Goal: Transaction & Acquisition: Purchase product/service

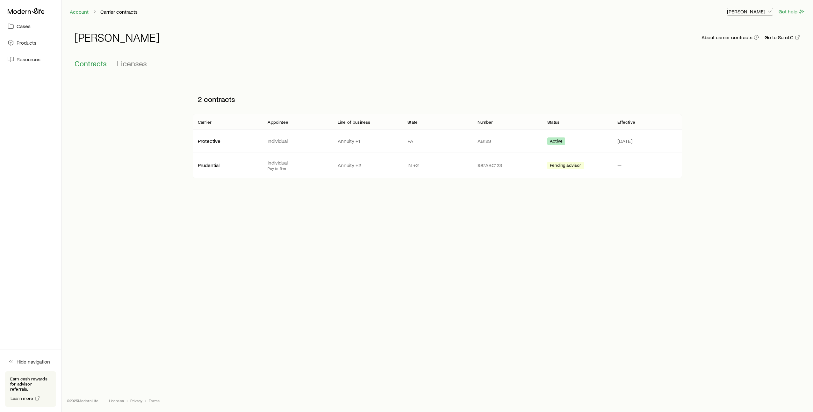
click at [766, 12] on p "[PERSON_NAME]" at bounding box center [750, 11] width 46 height 6
click at [726, 78] on span "Sign out" at bounding box center [720, 77] width 18 height 6
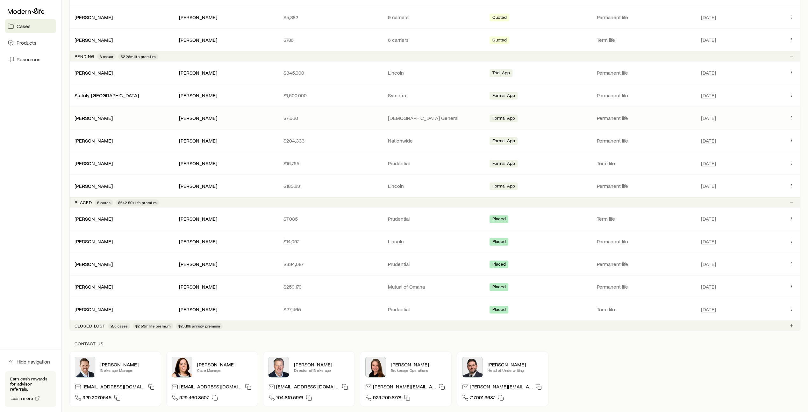
scroll to position [280, 0]
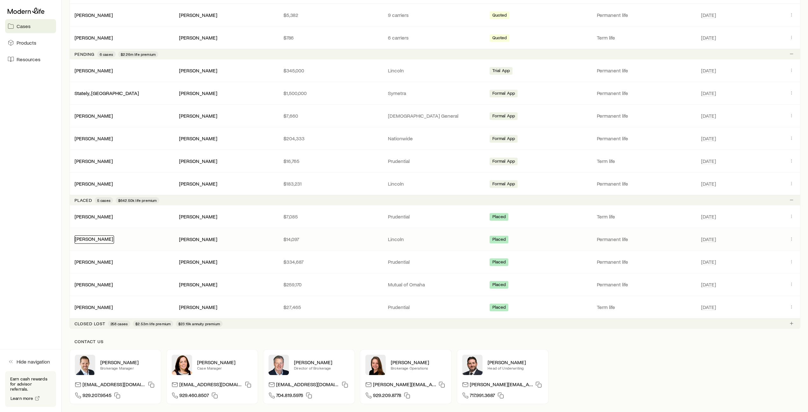
click at [95, 236] on link "[PERSON_NAME]" at bounding box center [94, 238] width 38 height 6
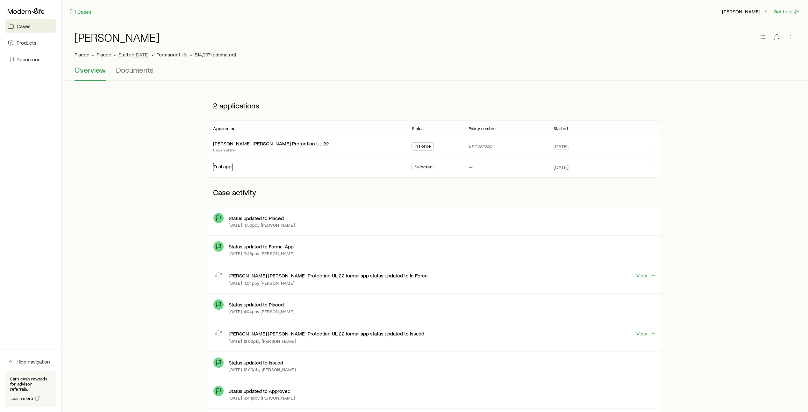
click at [226, 167] on link "Trial app" at bounding box center [222, 166] width 18 height 6
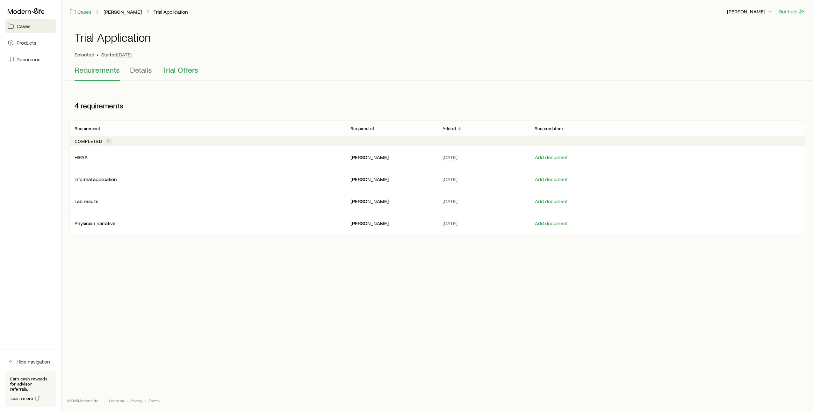
click at [173, 71] on span "Trial Offers" at bounding box center [180, 69] width 36 height 9
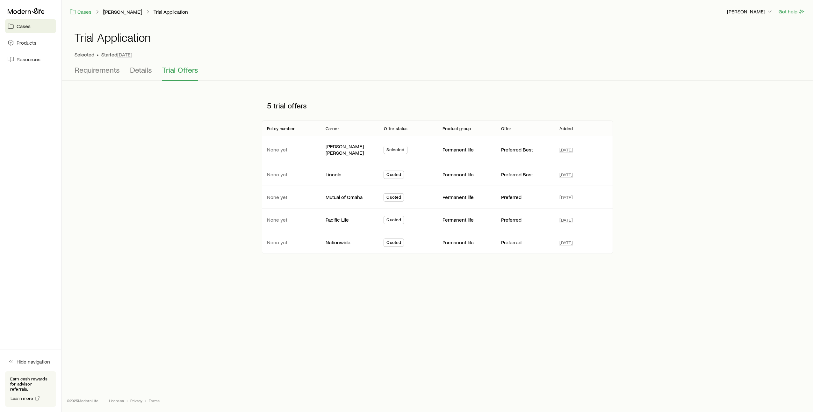
click at [125, 11] on link "[PERSON_NAME]" at bounding box center [122, 12] width 39 height 6
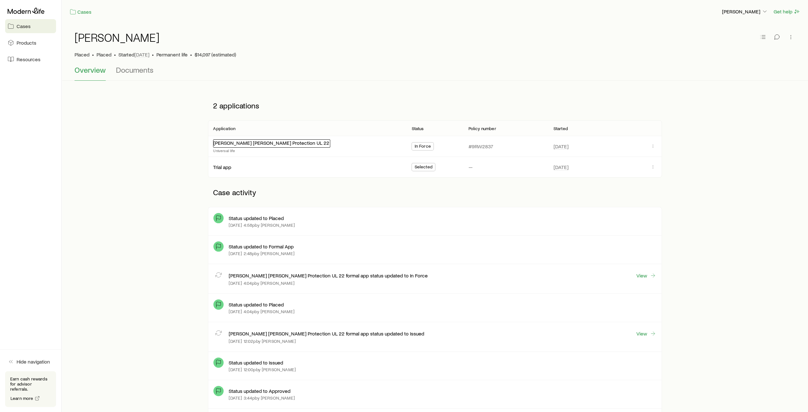
click at [245, 143] on link "[PERSON_NAME] [PERSON_NAME] Protection UL 22" at bounding box center [271, 143] width 116 height 6
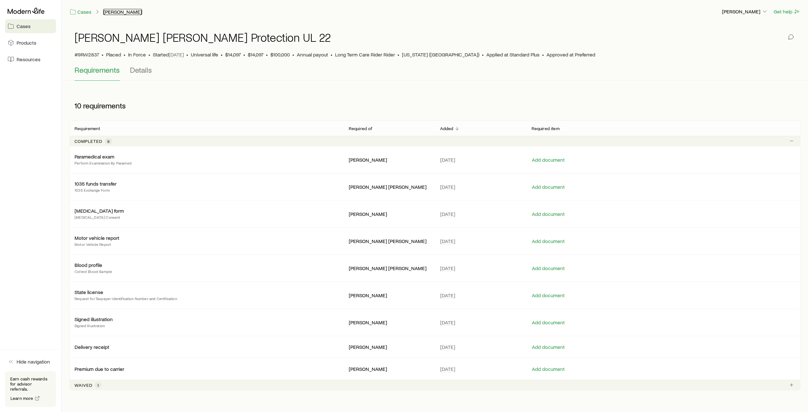
click at [112, 13] on link "[PERSON_NAME]" at bounding box center [122, 12] width 39 height 6
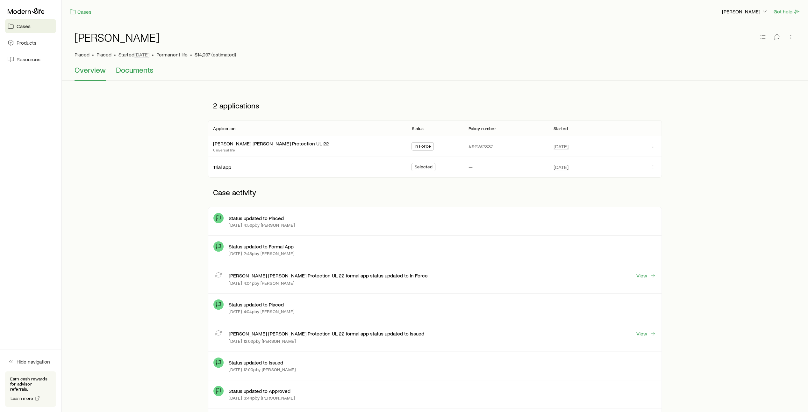
click at [137, 73] on span "Documents" at bounding box center [135, 69] width 38 height 9
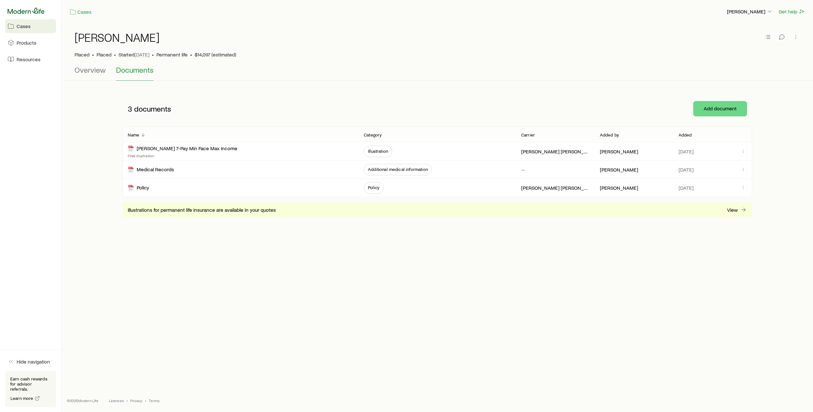
click at [24, 11] on icon at bounding box center [26, 11] width 37 height 6
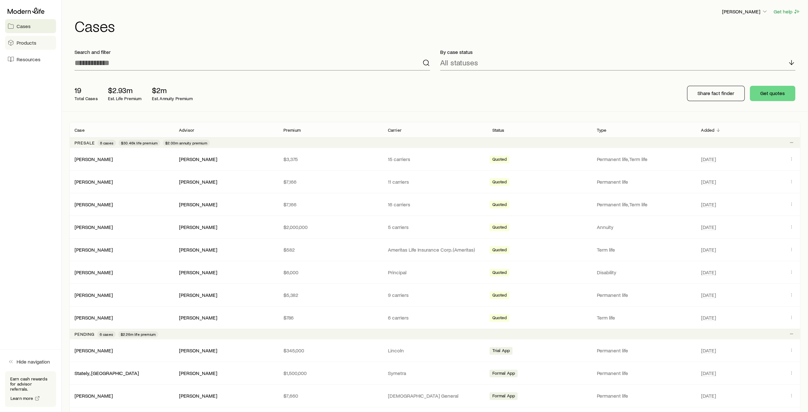
click at [28, 43] on span "Products" at bounding box center [27, 43] width 20 height 6
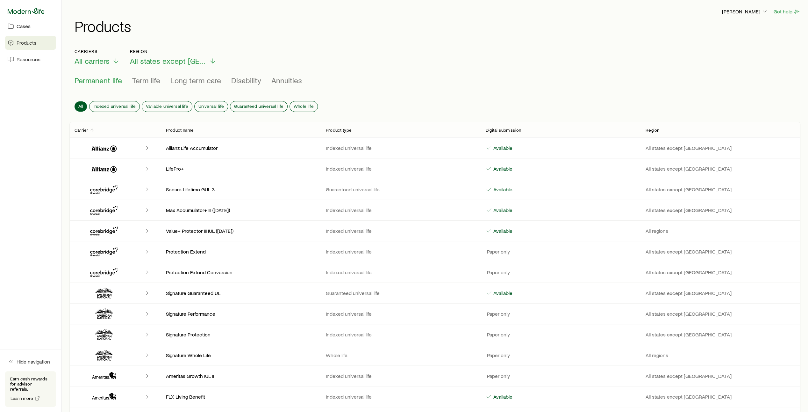
click at [40, 12] on icon at bounding box center [26, 11] width 37 height 6
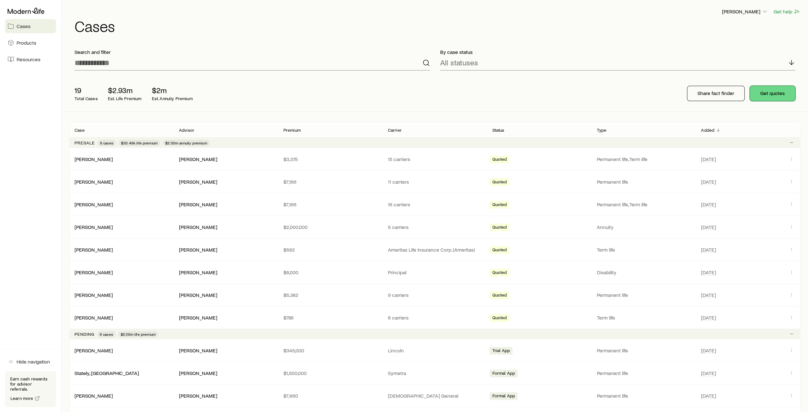
click at [780, 94] on button "Get quotes" at bounding box center [773, 93] width 46 height 15
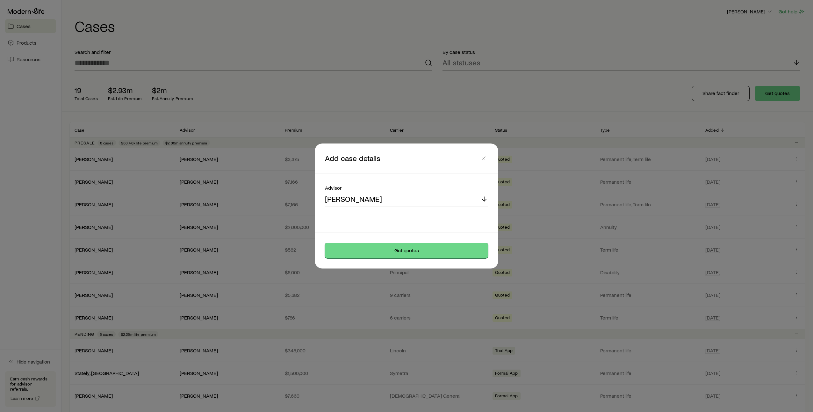
click at [394, 251] on button "Get quotes" at bounding box center [406, 250] width 163 height 15
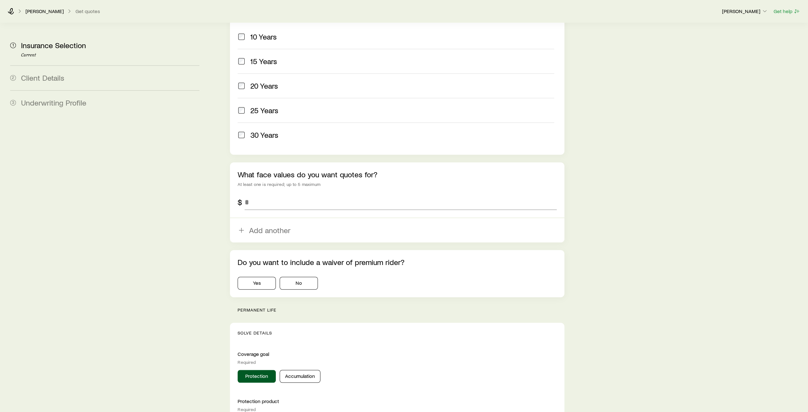
scroll to position [303, 0]
click at [253, 194] on input "tel" at bounding box center [401, 201] width 312 height 15
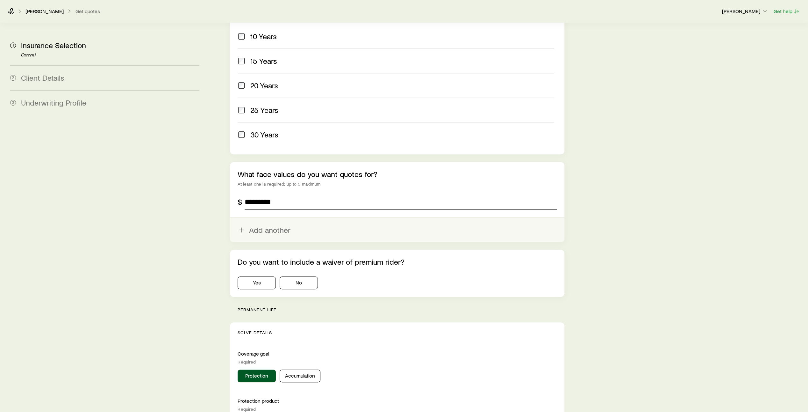
type input "*********"
click at [257, 218] on button "Add another" at bounding box center [397, 230] width 335 height 24
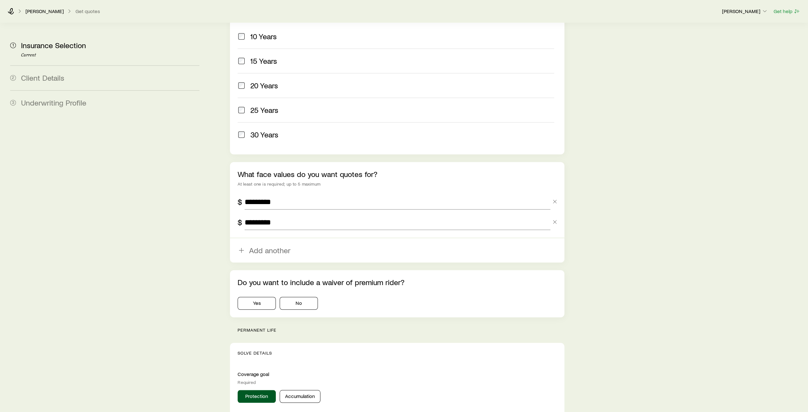
scroll to position [371, 0]
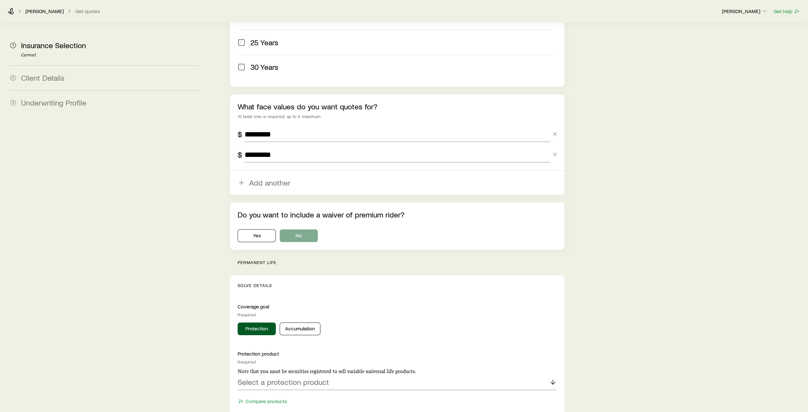
type input "*********"
click at [301, 229] on button "No" at bounding box center [299, 235] width 38 height 13
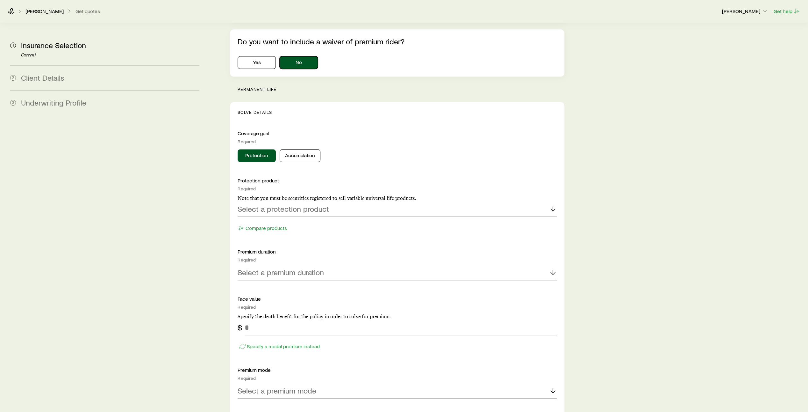
scroll to position [545, 0]
click at [553, 208] on polyline at bounding box center [553, 209] width 4 height 2
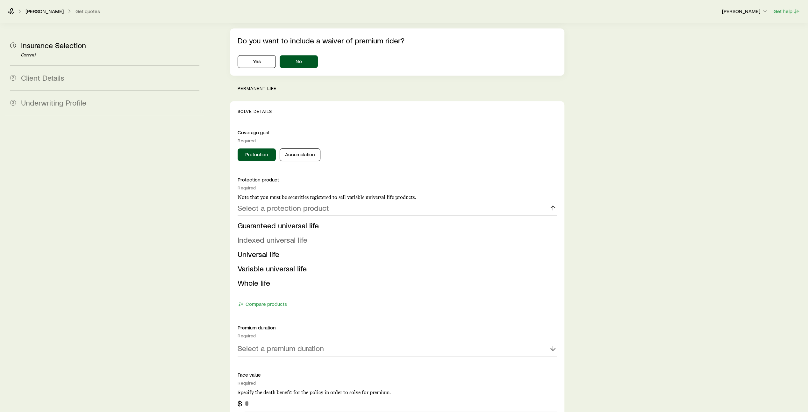
click at [480, 233] on li "Indexed universal life" at bounding box center [395, 240] width 315 height 14
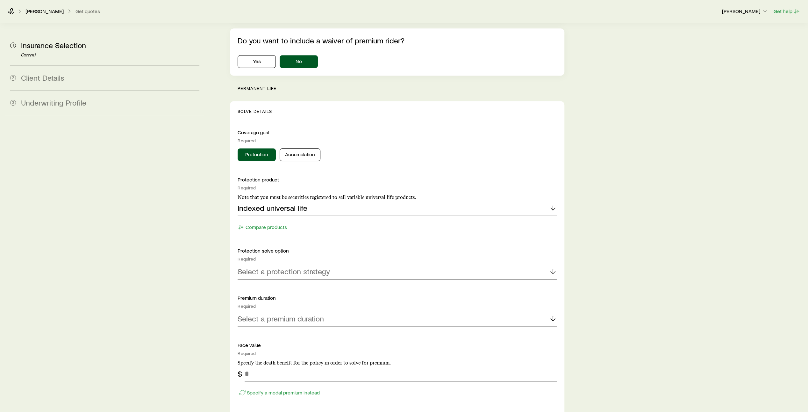
click at [555, 267] on icon at bounding box center [553, 271] width 8 height 8
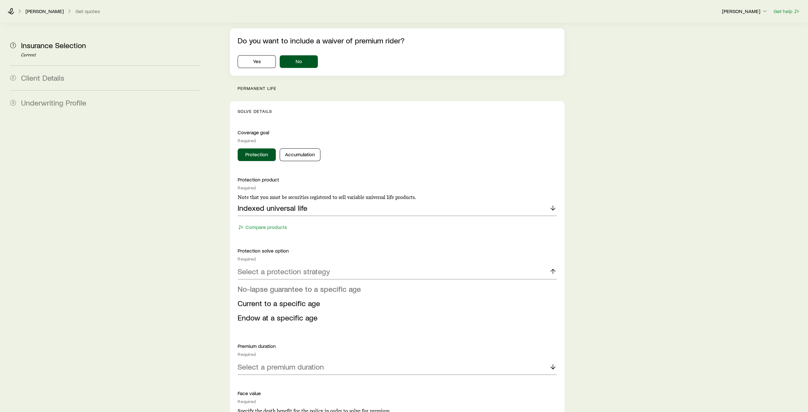
click at [503, 282] on li "No-lapse guarantee to a specific age" at bounding box center [395, 289] width 315 height 14
click at [551, 314] on icon at bounding box center [553, 318] width 8 height 8
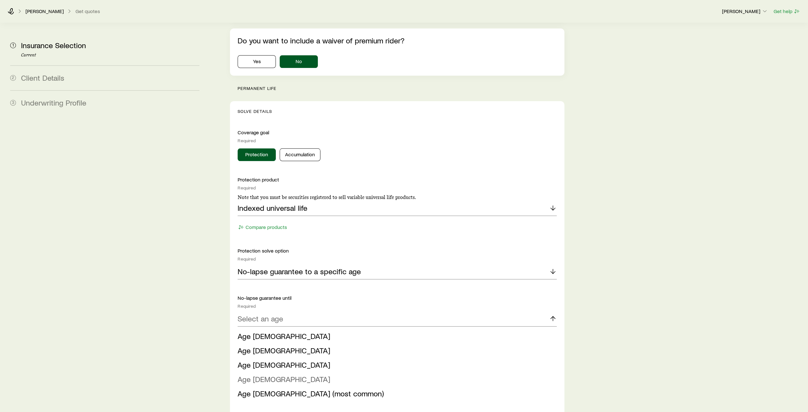
click at [497, 372] on li "Age [DEMOGRAPHIC_DATA]" at bounding box center [395, 379] width 315 height 14
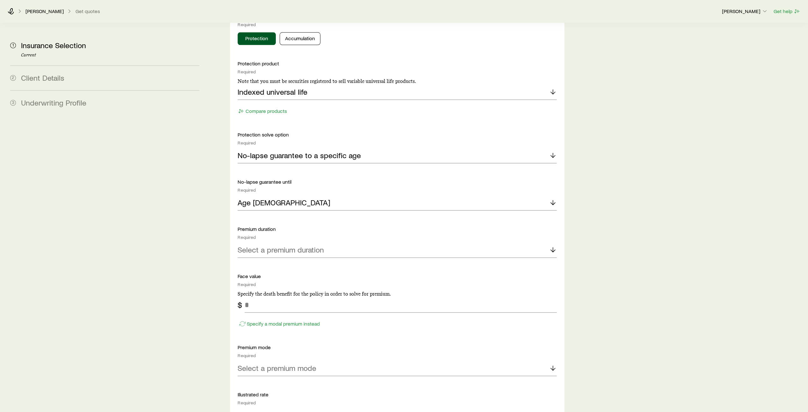
scroll to position [661, 0]
click at [554, 245] on icon at bounding box center [553, 249] width 8 height 8
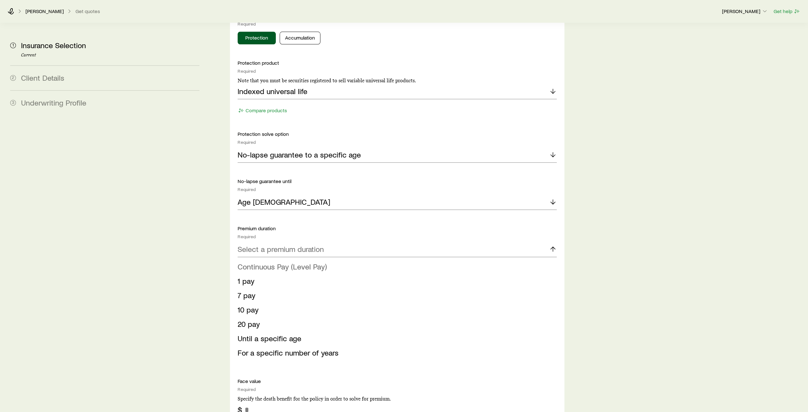
click at [493, 259] on li "Continuous Pay (Level Pay)" at bounding box center [395, 266] width 315 height 14
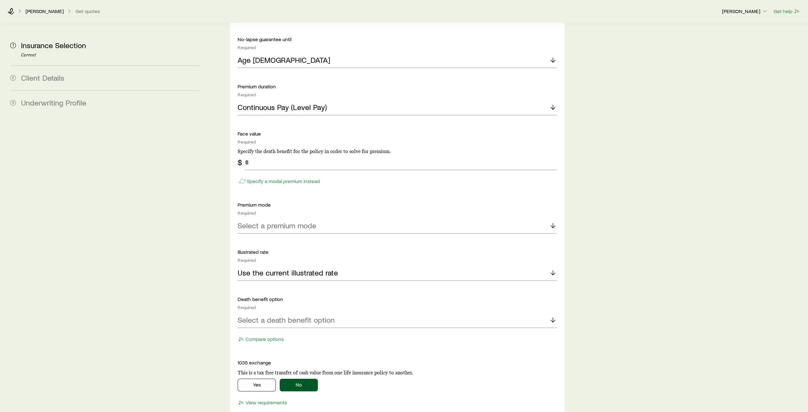
scroll to position [803, 0]
click at [256, 154] on input "tel" at bounding box center [401, 161] width 312 height 15
type input "*******"
click at [552, 221] on icon at bounding box center [553, 225] width 8 height 8
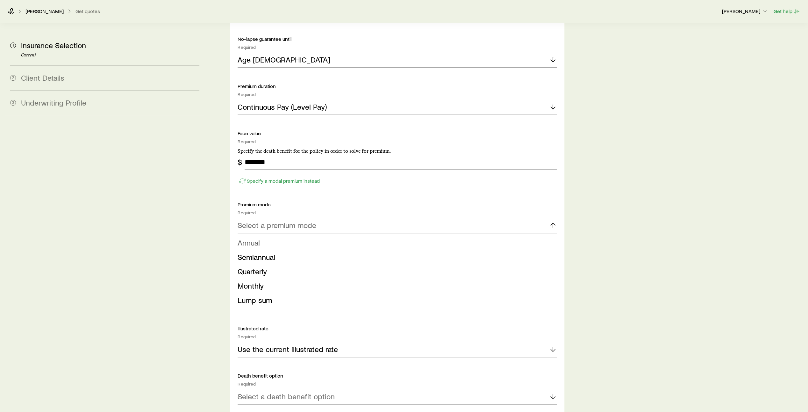
click at [522, 235] on li "Annual" at bounding box center [395, 242] width 315 height 14
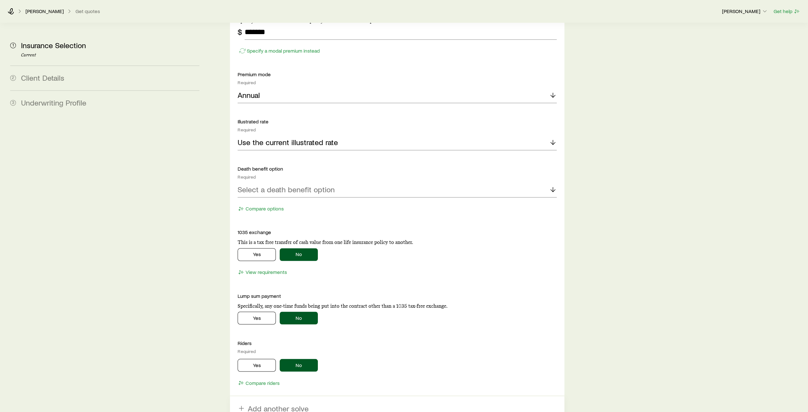
scroll to position [934, 0]
click at [555, 185] on icon at bounding box center [553, 189] width 8 height 8
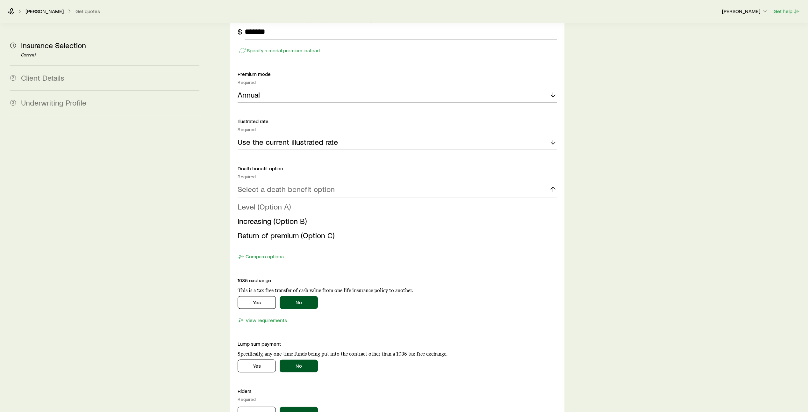
click at [521, 199] on li "Level (Option A)" at bounding box center [395, 206] width 315 height 14
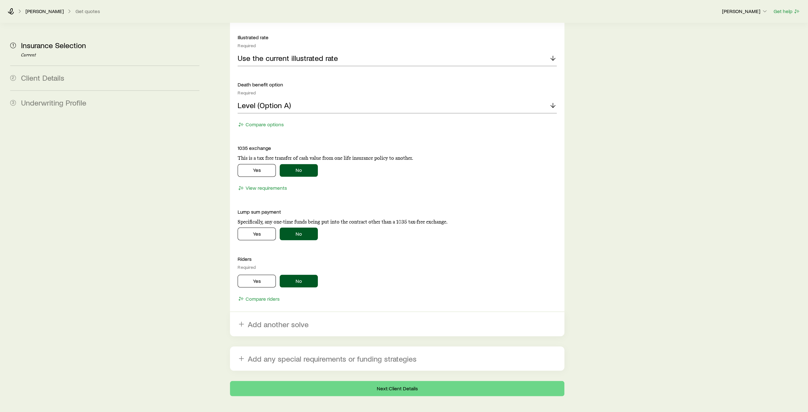
scroll to position [1019, 0]
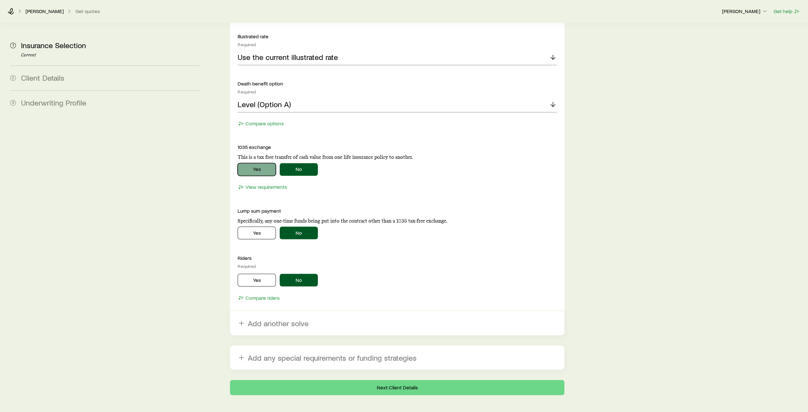
click at [259, 163] on button "Yes" at bounding box center [257, 169] width 38 height 13
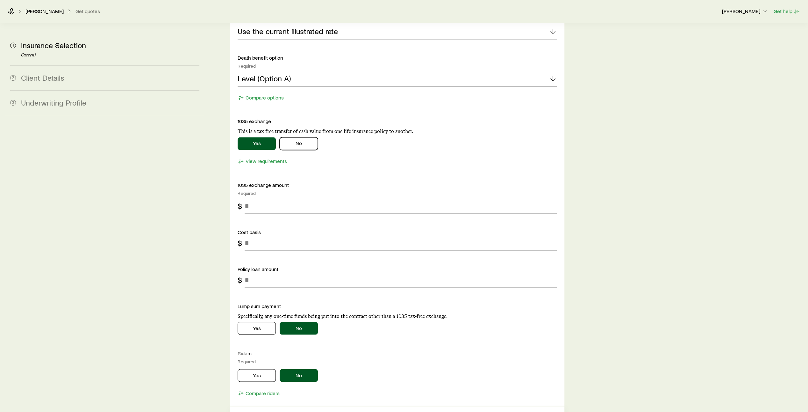
click at [306, 137] on button "No" at bounding box center [299, 143] width 38 height 13
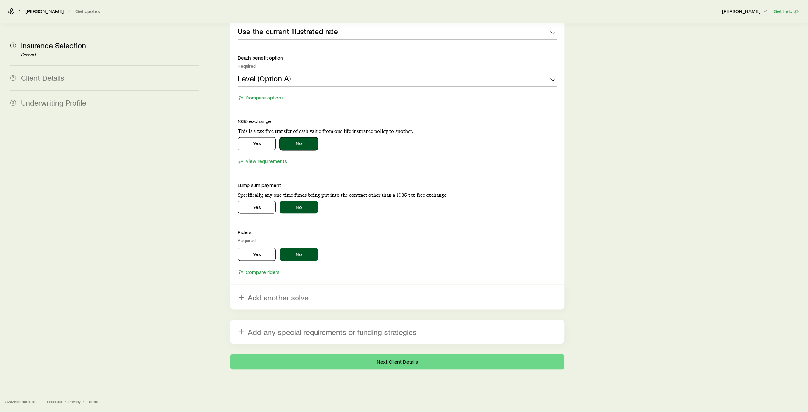
scroll to position [1026, 0]
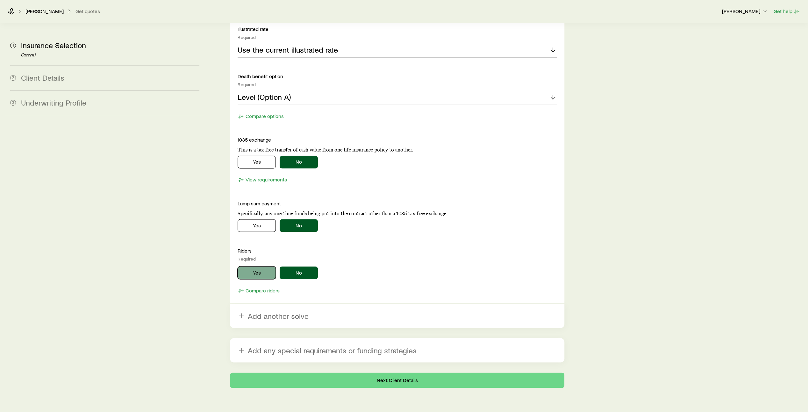
click at [257, 266] on button "Yes" at bounding box center [257, 272] width 38 height 13
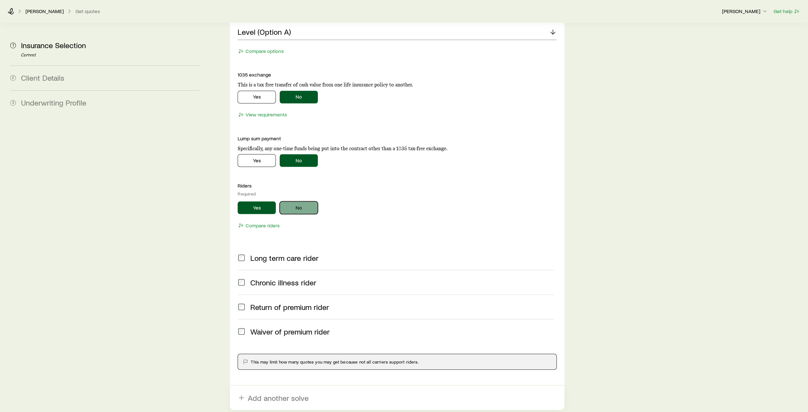
click at [301, 201] on button "No" at bounding box center [299, 207] width 38 height 13
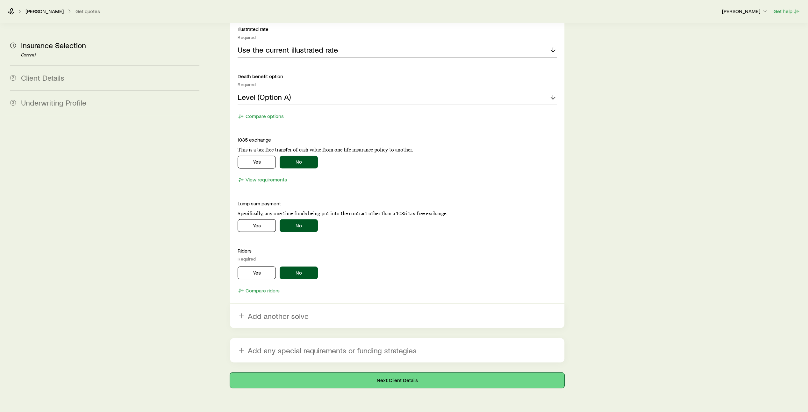
click at [388, 372] on button "Next: Client Details" at bounding box center [397, 379] width 335 height 15
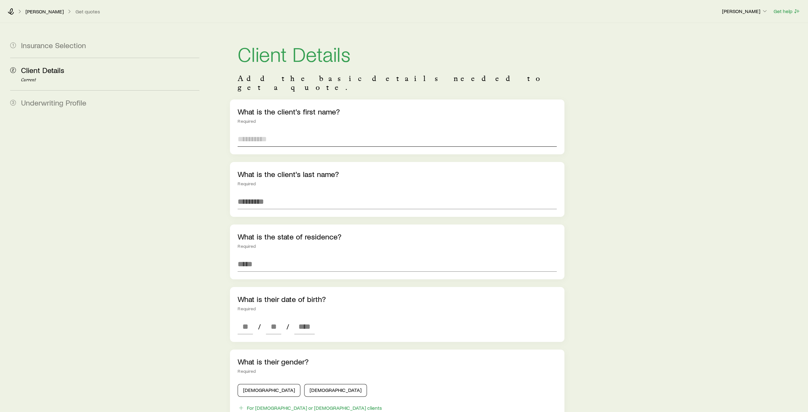
click at [283, 131] on input "text" at bounding box center [397, 138] width 319 height 15
type input "****"
type input "*******"
type input "**********"
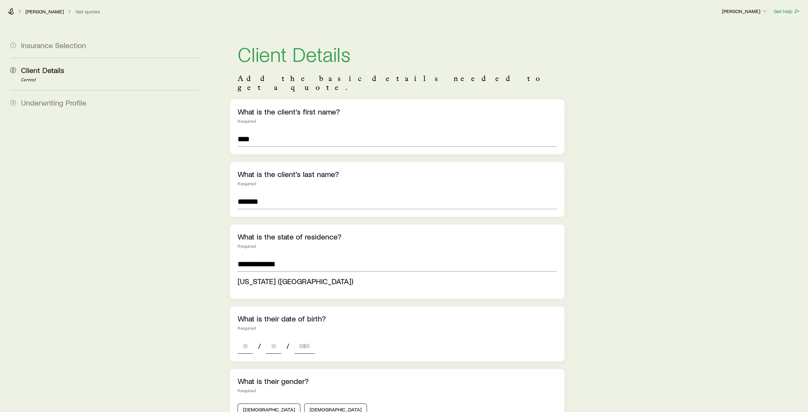
click at [245, 337] on div "**********" at bounding box center [397, 364] width 335 height 531
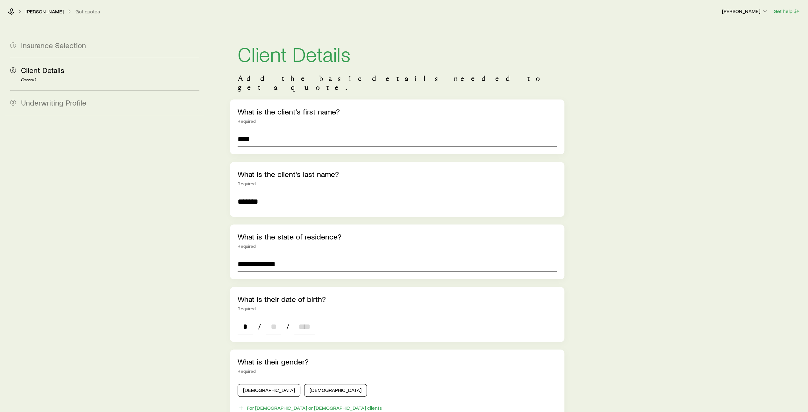
type input "**"
type input "****"
type input "*"
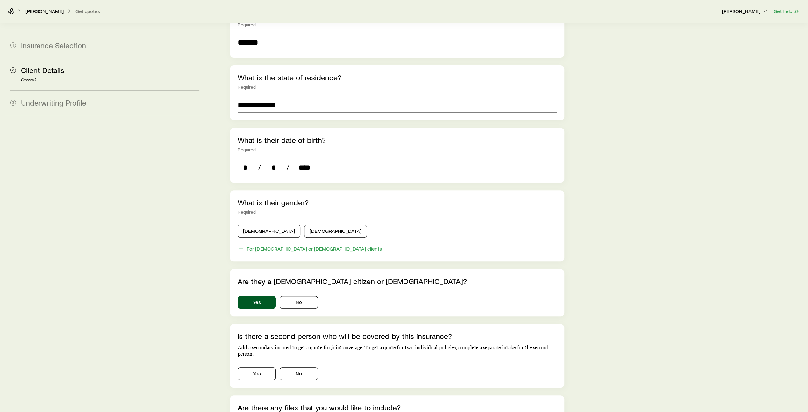
scroll to position [160, 0]
type input "****"
click at [266, 224] on button "[DEMOGRAPHIC_DATA]" at bounding box center [269, 230] width 63 height 13
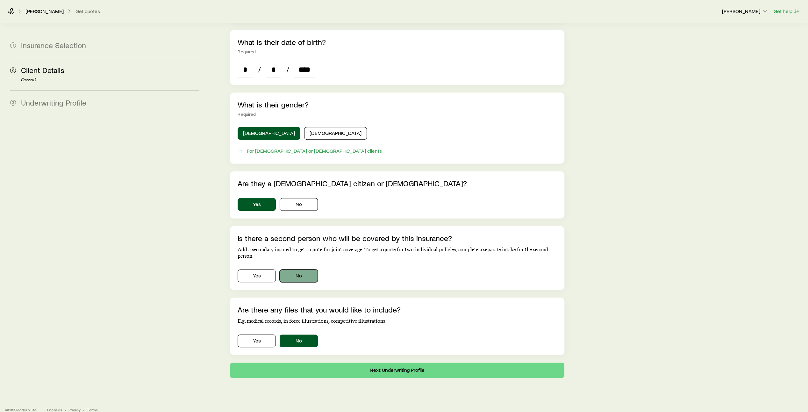
click at [298, 269] on button "No" at bounding box center [299, 275] width 38 height 13
click at [399, 362] on button "Next: Underwriting Profile" at bounding box center [397, 369] width 335 height 15
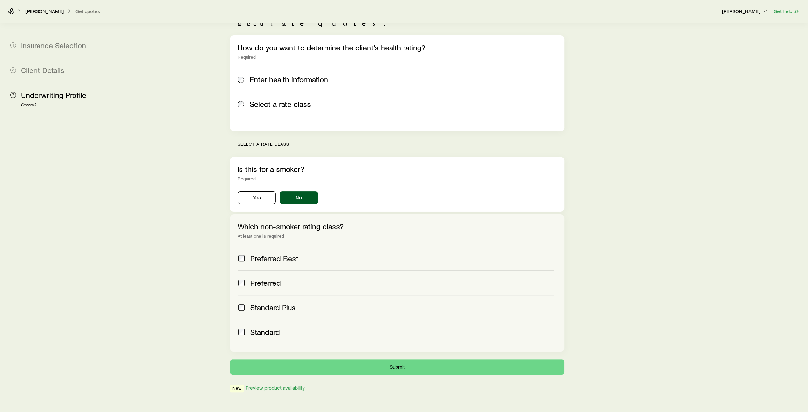
scroll to position [78, 0]
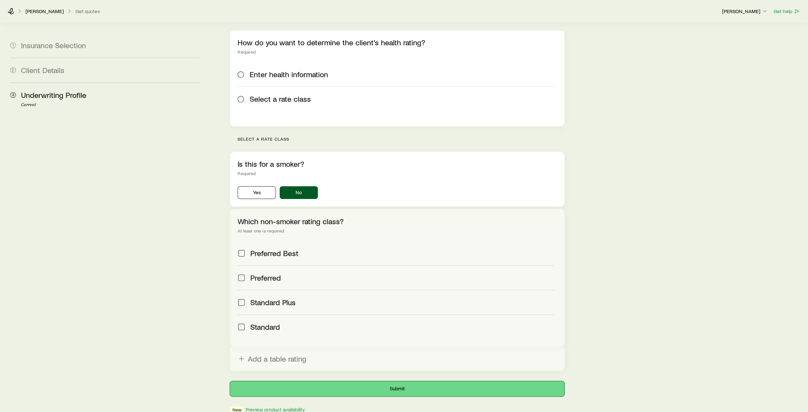
click at [404, 381] on button "Submit" at bounding box center [397, 388] width 335 height 15
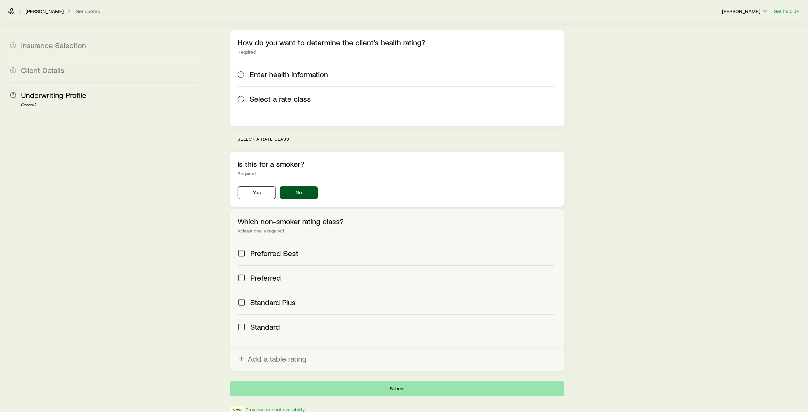
scroll to position [0, 0]
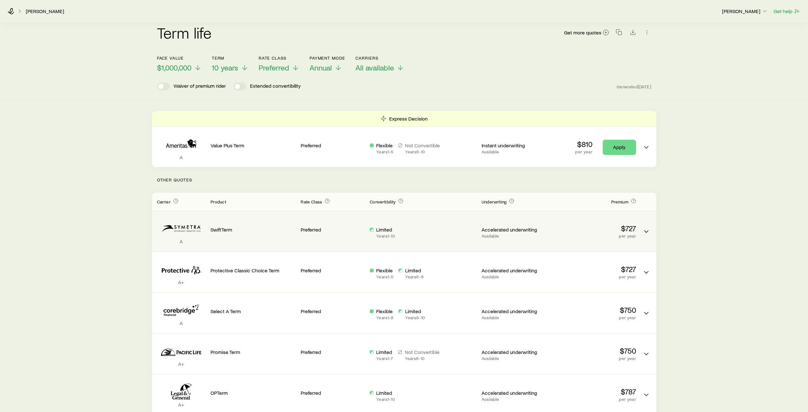
scroll to position [47, 0]
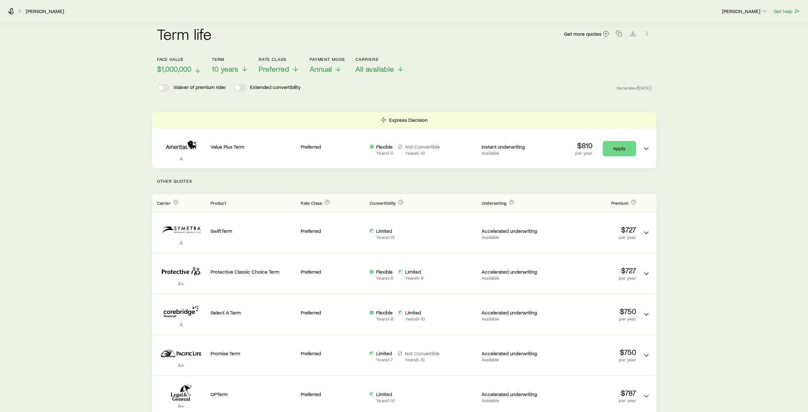
click at [199, 66] on icon at bounding box center [198, 70] width 8 height 8
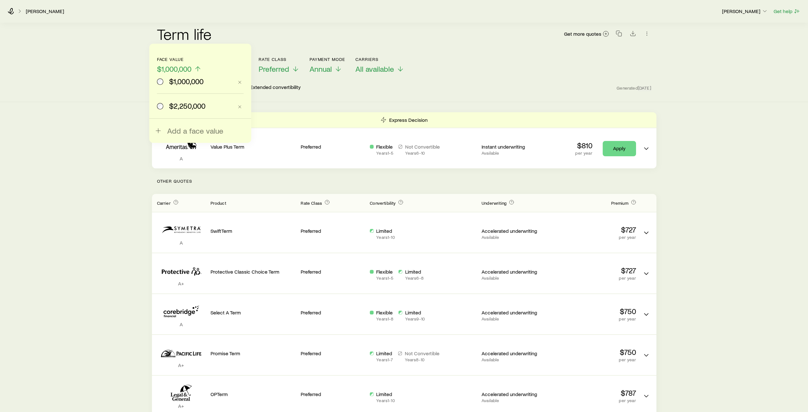
click at [177, 106] on span "$2,250,000" at bounding box center [187, 105] width 36 height 9
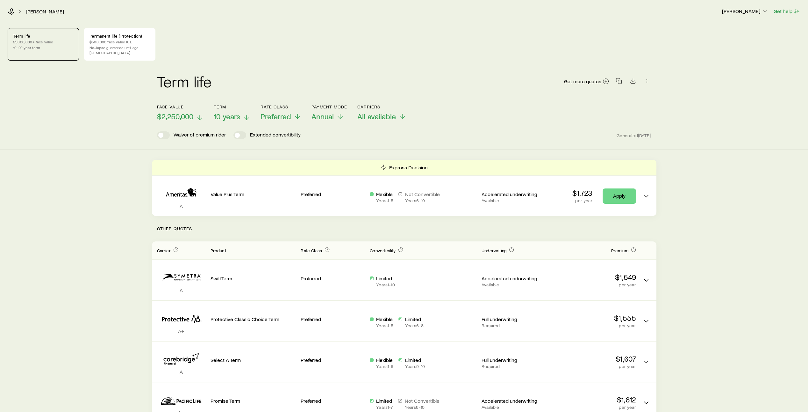
click at [247, 115] on line at bounding box center [247, 117] width 0 height 4
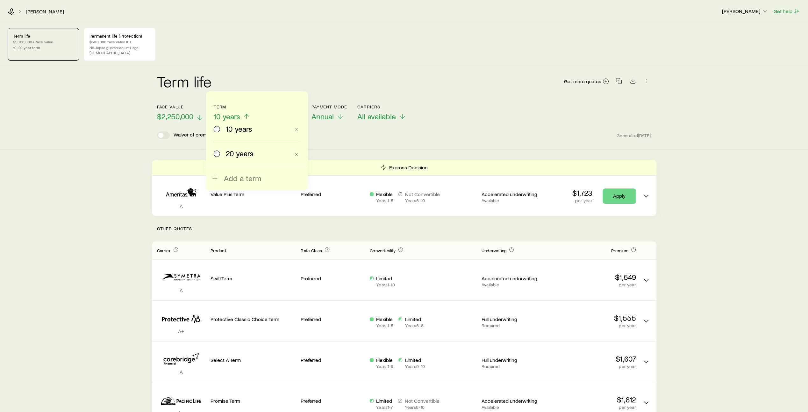
click at [232, 152] on span "20 years" at bounding box center [240, 153] width 28 height 9
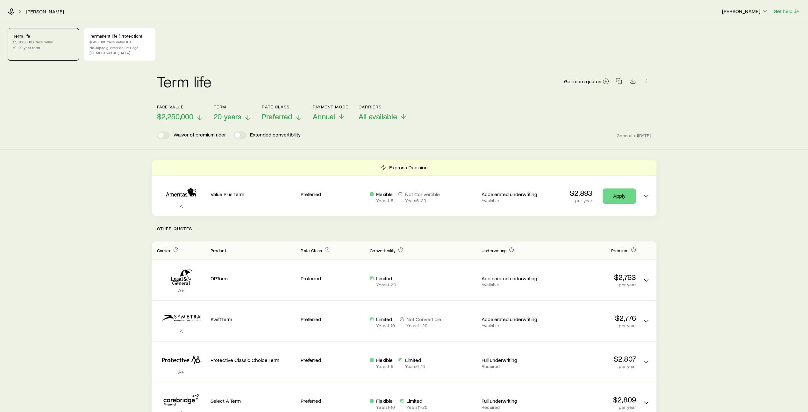
click at [294, 114] on p "Preferred" at bounding box center [282, 116] width 41 height 9
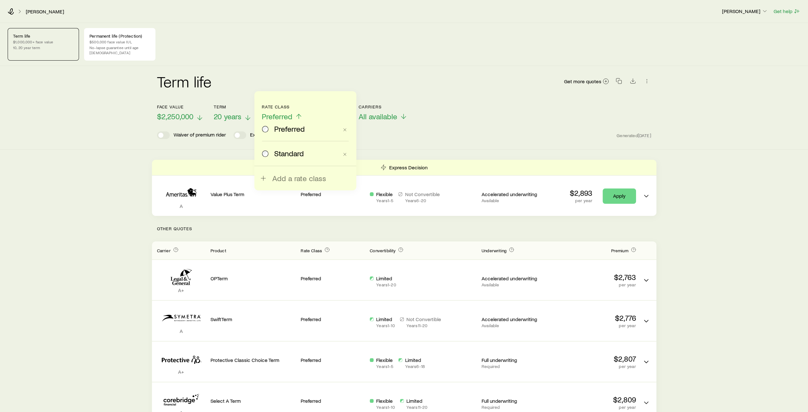
click at [279, 153] on span "Standard" at bounding box center [289, 153] width 30 height 9
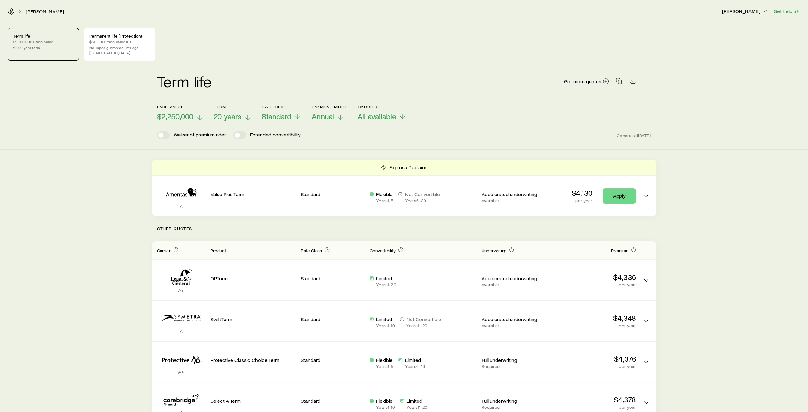
click at [338, 114] on icon at bounding box center [341, 118] width 8 height 8
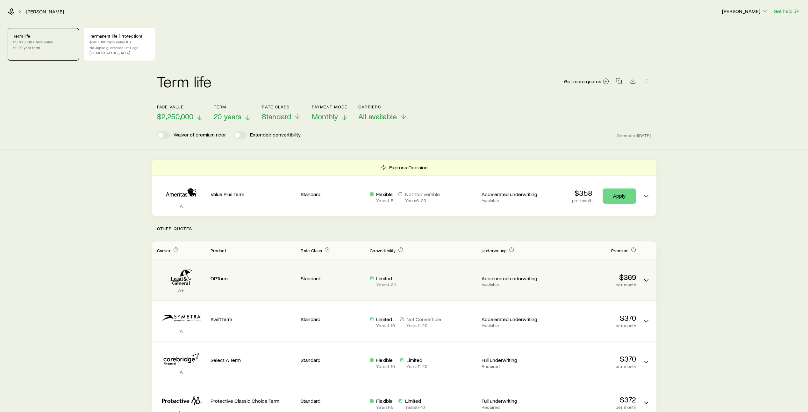
click at [407, 277] on div "Limited Years 1 - 20" at bounding box center [423, 281] width 107 height 12
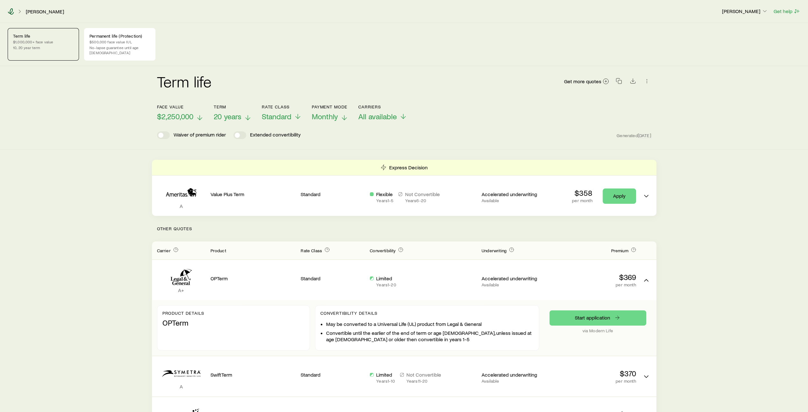
click at [13, 12] on icon at bounding box center [11, 11] width 6 height 6
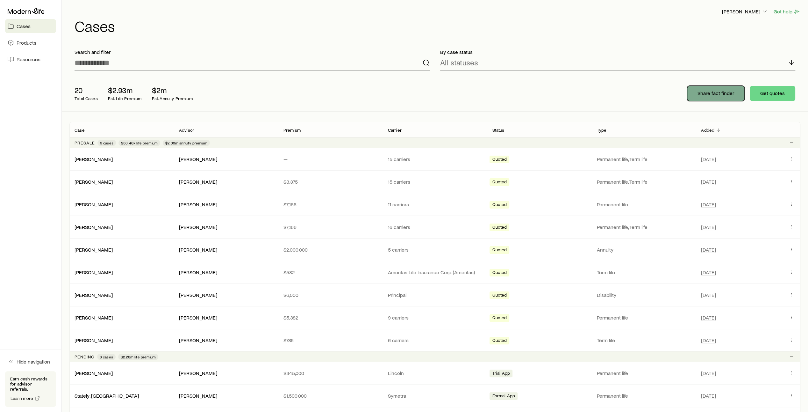
click at [721, 96] on p "Share fact finder" at bounding box center [716, 93] width 37 height 6
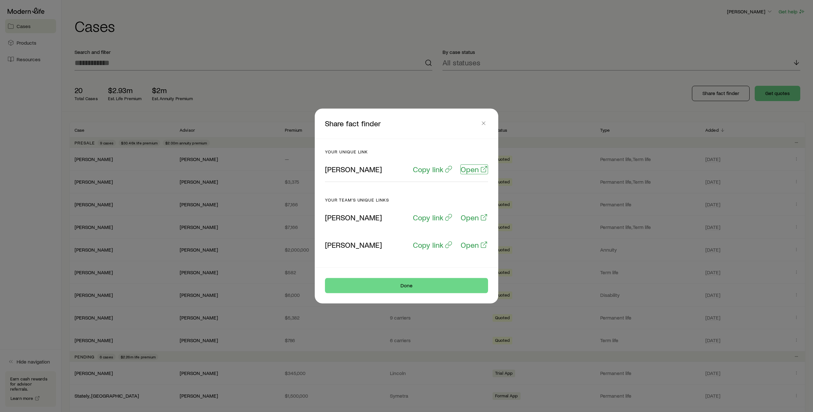
click at [472, 170] on p "Open" at bounding box center [470, 169] width 18 height 9
click at [484, 125] on icon "button" at bounding box center [483, 123] width 6 height 6
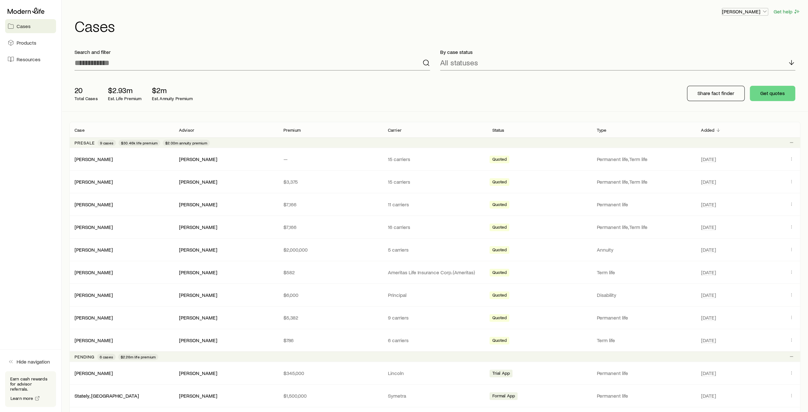
click at [765, 10] on icon "button" at bounding box center [765, 11] width 6 height 6
click at [732, 44] on span "Commission schedule" at bounding box center [730, 43] width 49 height 6
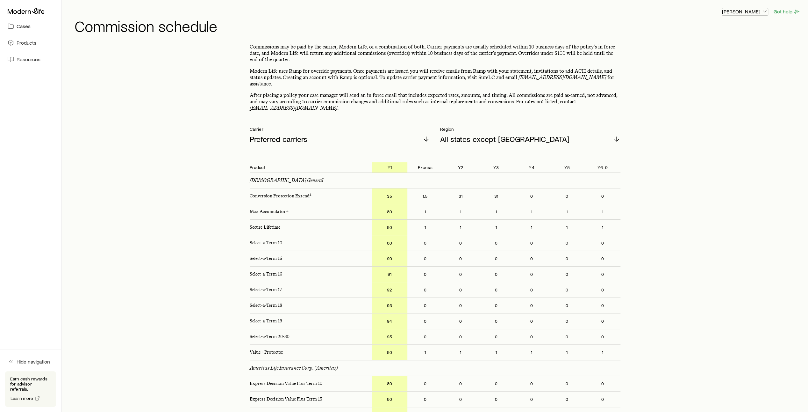
click at [767, 11] on icon "button" at bounding box center [765, 11] width 6 height 6
click at [746, 32] on span "Licenses and contracts" at bounding box center [732, 29] width 52 height 6
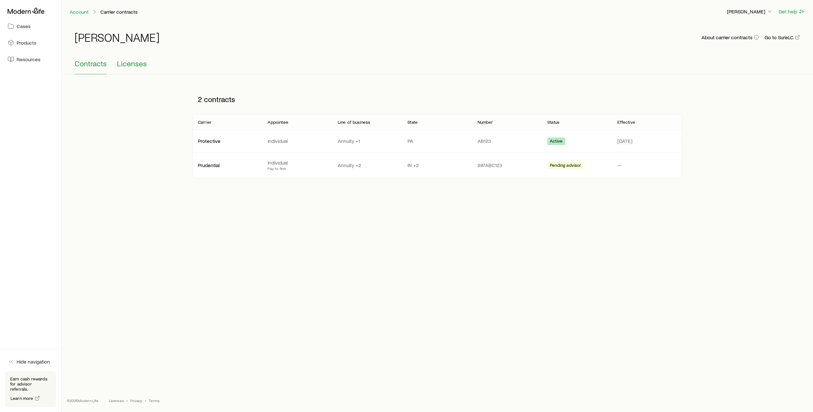
click at [135, 66] on span "Licenses" at bounding box center [132, 63] width 30 height 9
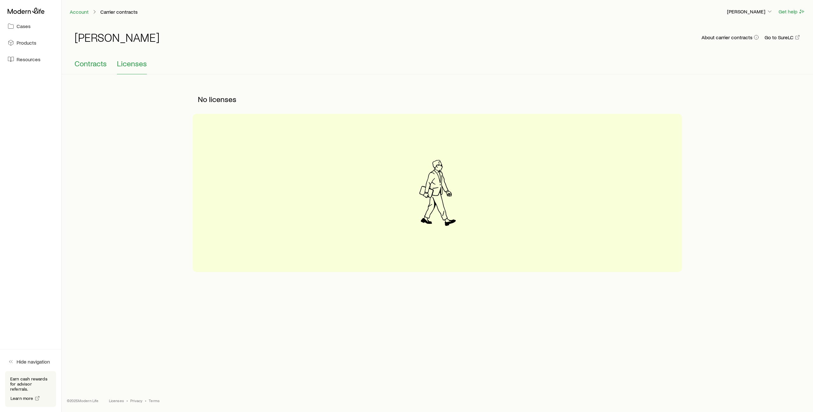
click at [98, 63] on span "Contracts" at bounding box center [91, 63] width 32 height 9
